Goal: Task Accomplishment & Management: Complete application form

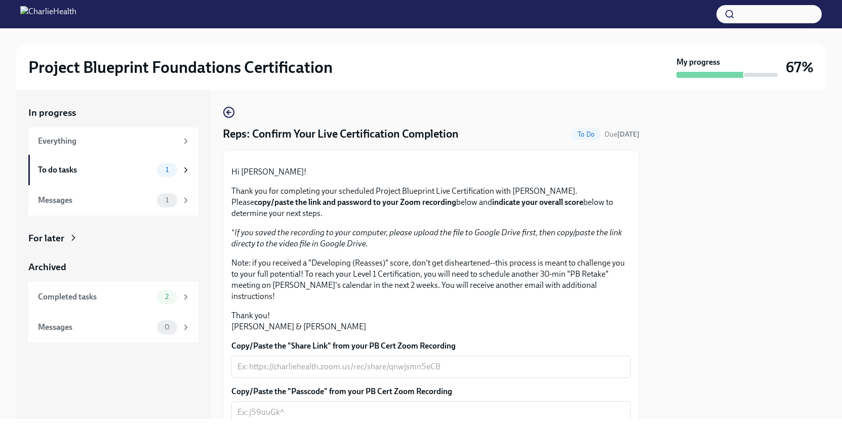
scroll to position [221, 0]
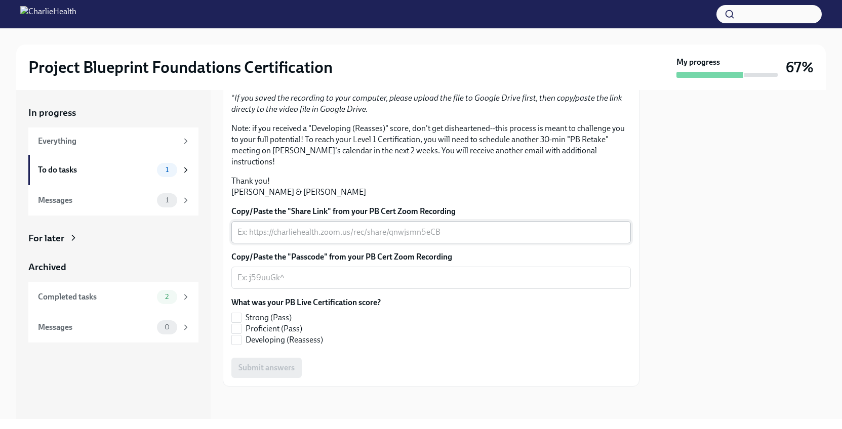
click at [344, 232] on textarea "Copy/Paste the "Share Link" from your PB Cert Zoom Recording" at bounding box center [430, 232] width 387 height 12
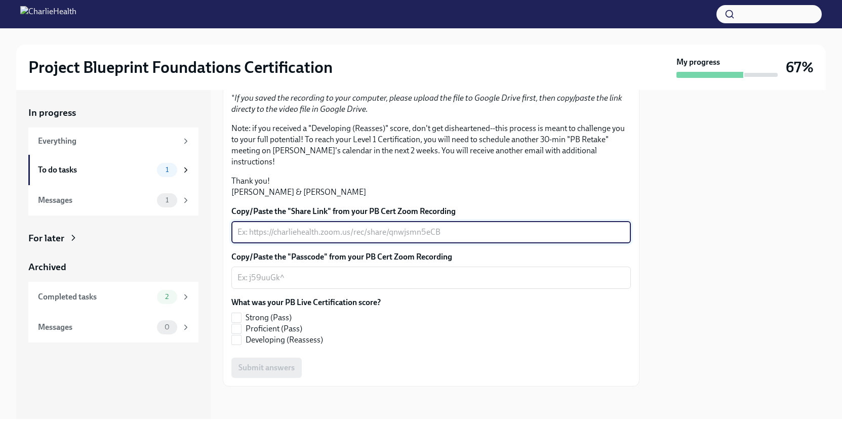
paste textarea "https://charliehealth.zoom.us/j/84601260873"
type textarea "https://charliehealth.zoom.us/j/84601260873"
click at [372, 282] on textarea "Copy/Paste the "Passcode" from your PB Cert Zoom Recording" at bounding box center [430, 278] width 387 height 12
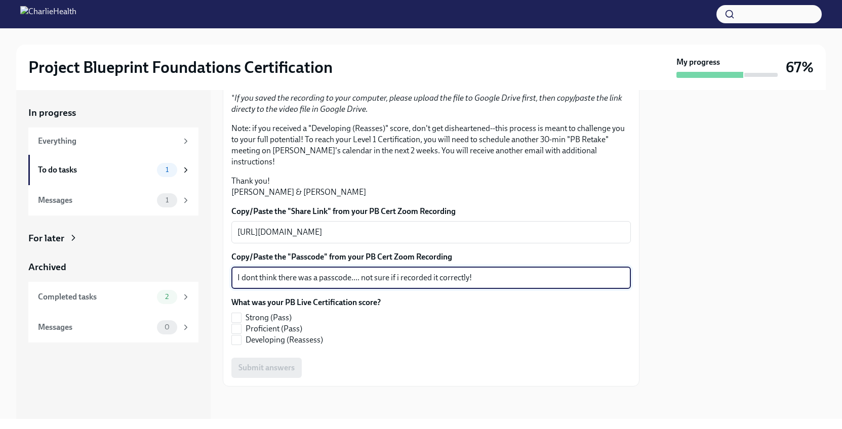
type textarea "I dont think there was a passcode.... not sure if i recorded it correctly!"
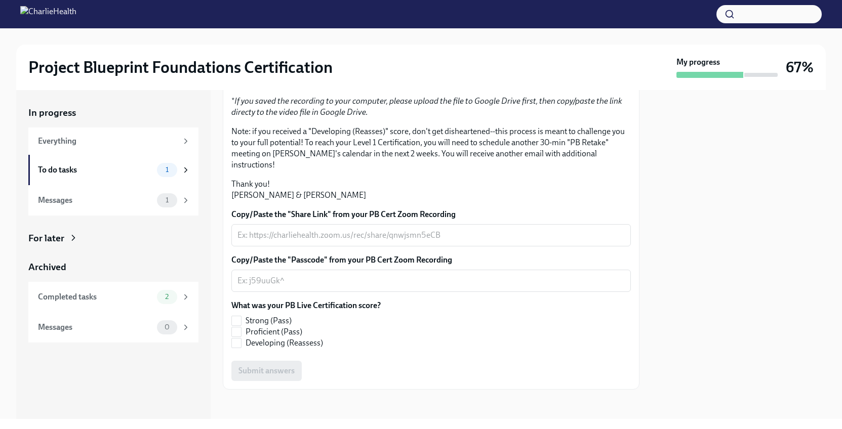
scroll to position [209, 0]
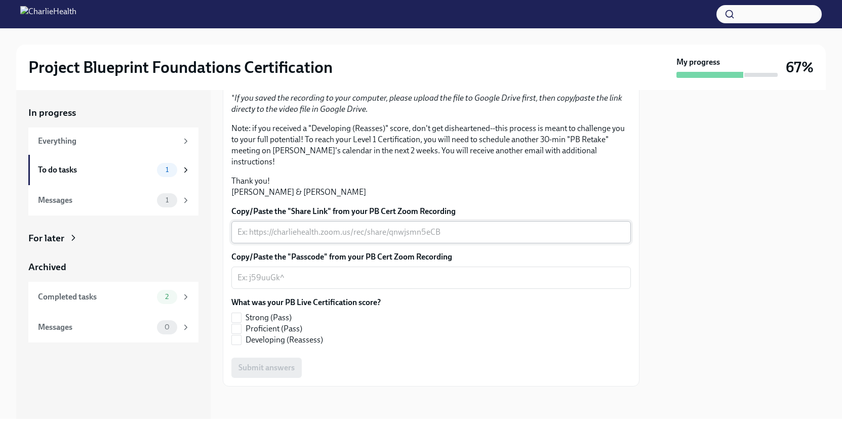
click at [343, 238] on textarea "Copy/Paste the "Share Link" from your PB Cert Zoom Recording" at bounding box center [430, 232] width 387 height 12
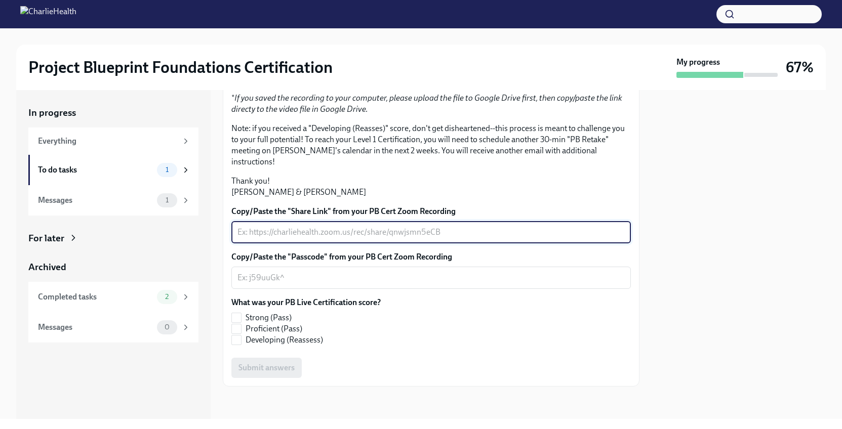
paste textarea "https://charliehealth.zoom.us/j/84601260873"
type textarea "https://charliehealth.zoom.us/j/84601260873"
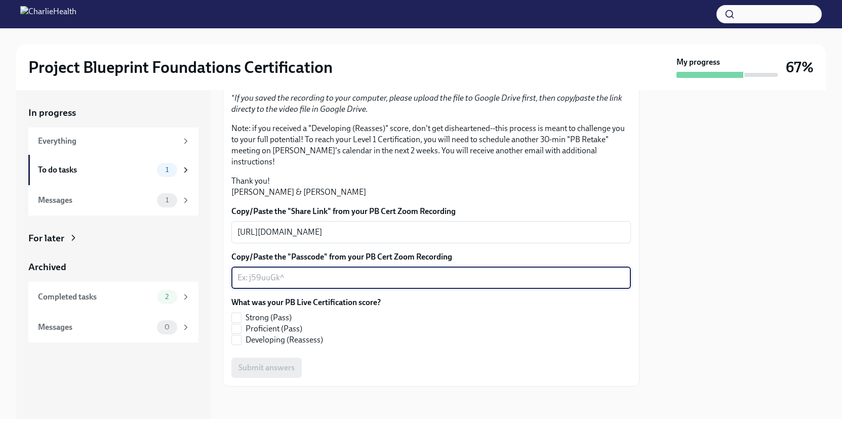
click at [393, 284] on textarea "Copy/Paste the "Passcode" from your PB Cert Zoom Recording" at bounding box center [430, 278] width 387 height 12
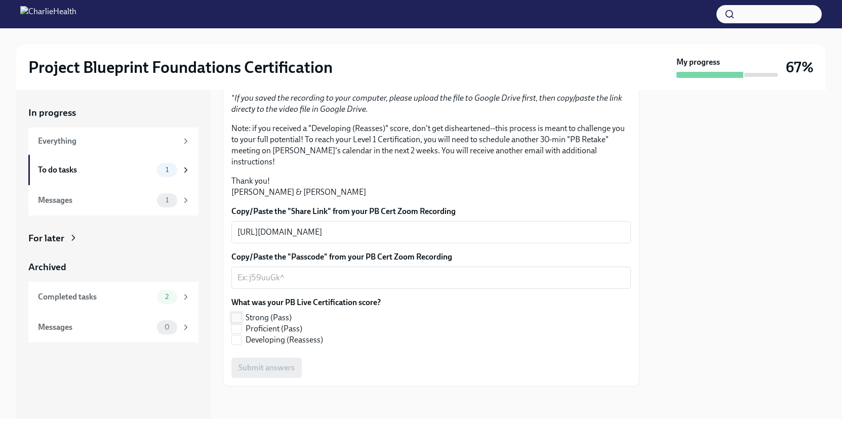
click at [239, 322] on input "Strong (Pass)" at bounding box center [236, 317] width 9 height 9
checkbox input "true"
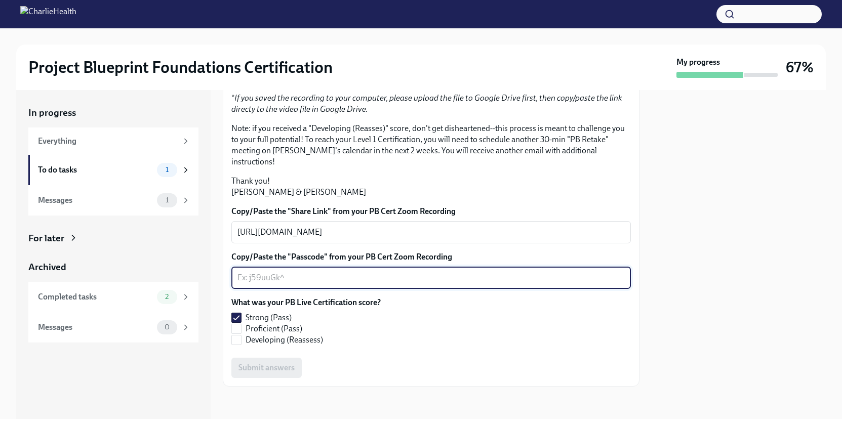
click at [333, 284] on textarea "Copy/Paste the "Passcode" from your PB Cert Zoom Recording" at bounding box center [430, 278] width 387 height 12
type textarea "It did not give me a passcode!"
click at [286, 373] on span "Submit answers" at bounding box center [266, 368] width 56 height 10
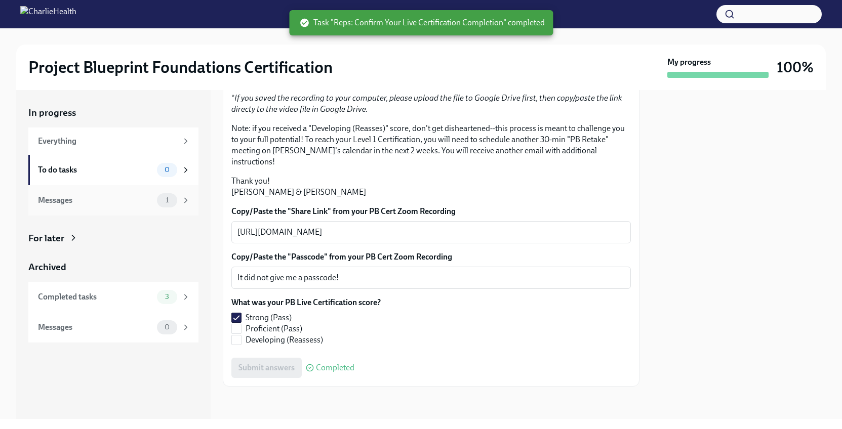
click at [89, 196] on div "Messages" at bounding box center [95, 200] width 115 height 11
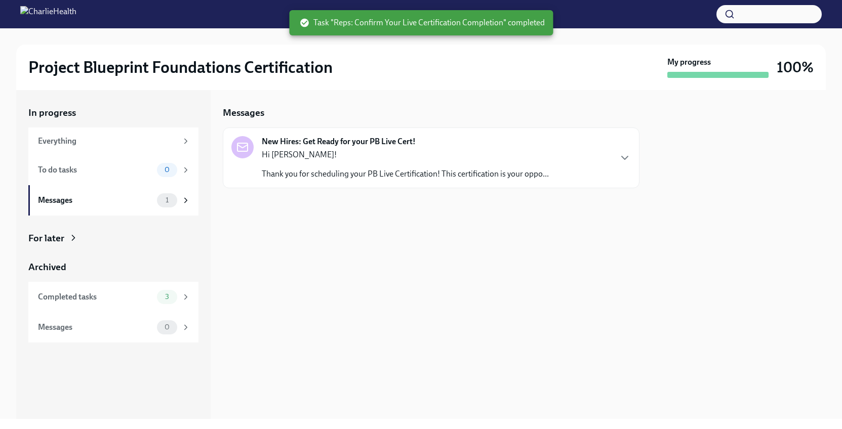
click at [269, 153] on p "Hi Mary Grace!" at bounding box center [405, 154] width 287 height 11
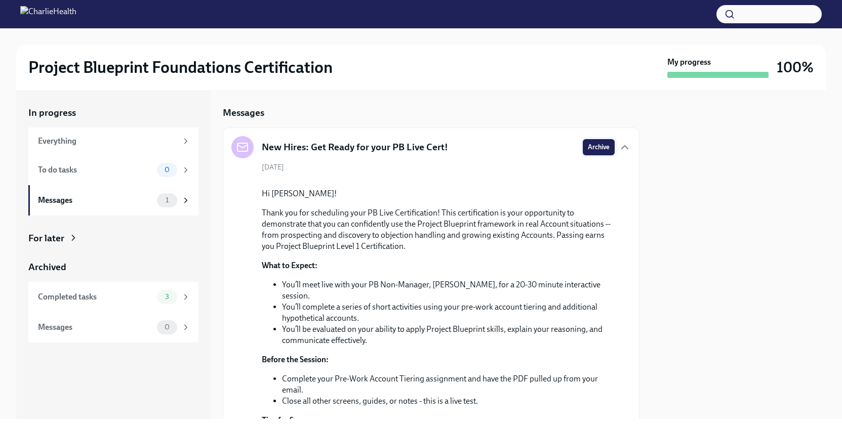
click at [603, 146] on span "Archive" at bounding box center [599, 147] width 22 height 10
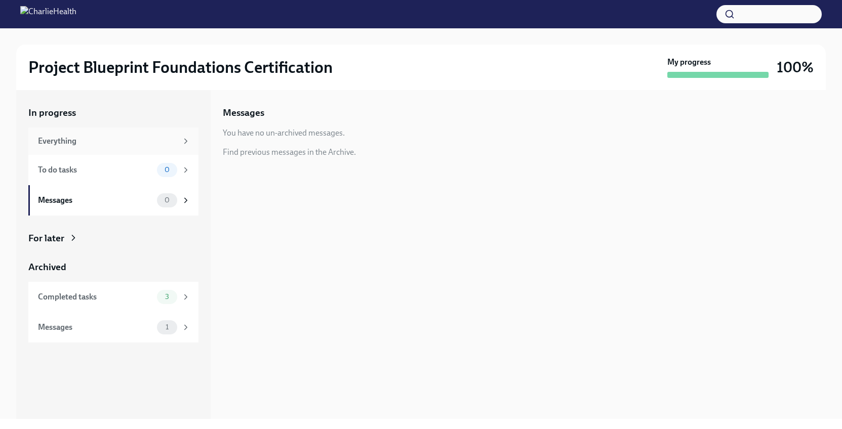
click at [53, 144] on div "Everything" at bounding box center [107, 141] width 139 height 11
